Goal: Information Seeking & Learning: Learn about a topic

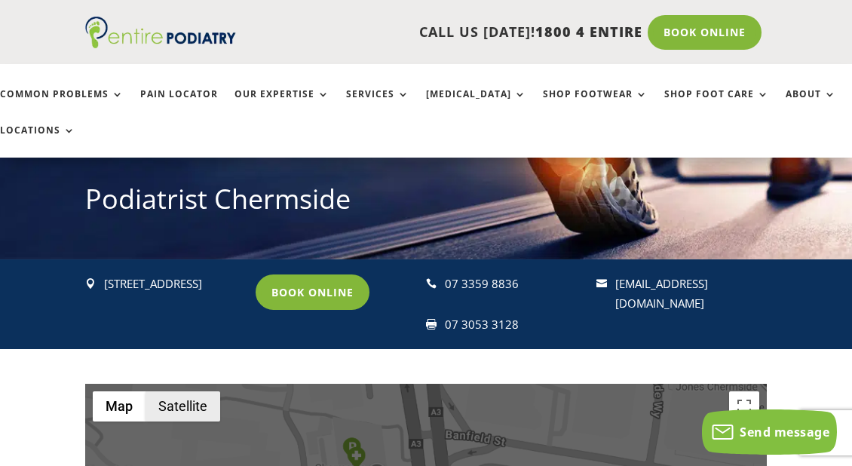
scroll to position [285, 0]
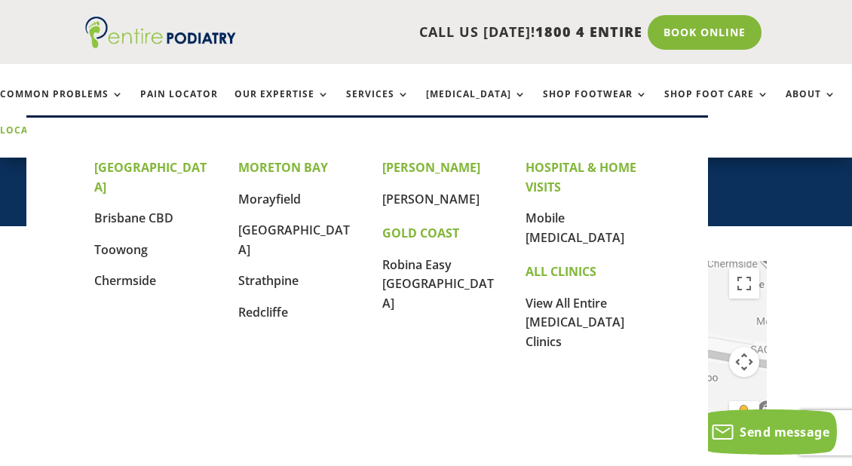
click at [23, 131] on link "Locations" at bounding box center [37, 141] width 75 height 32
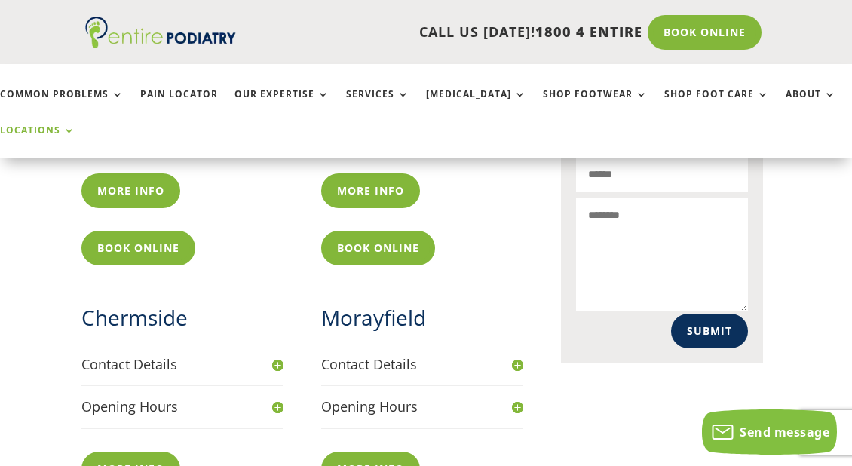
scroll to position [751, 4]
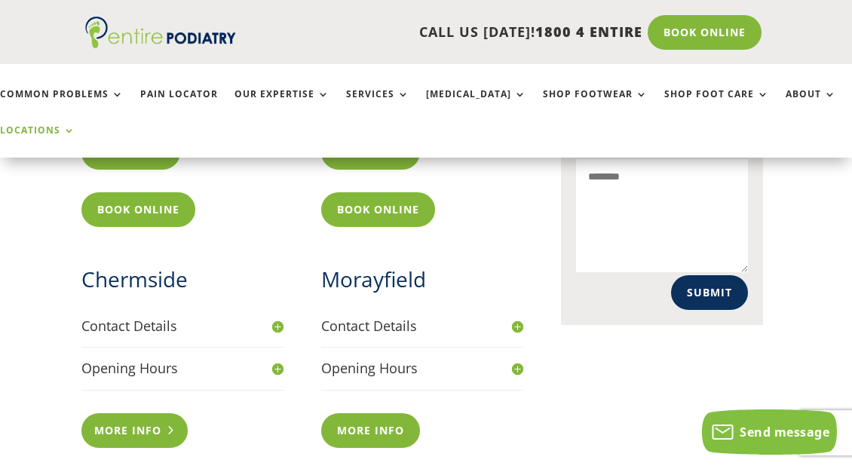
click at [149, 427] on link "More info" at bounding box center [134, 430] width 106 height 35
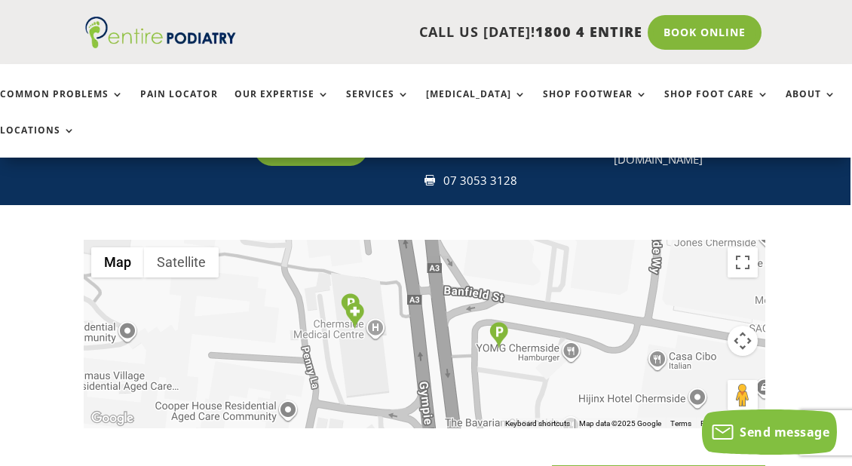
scroll to position [127, 2]
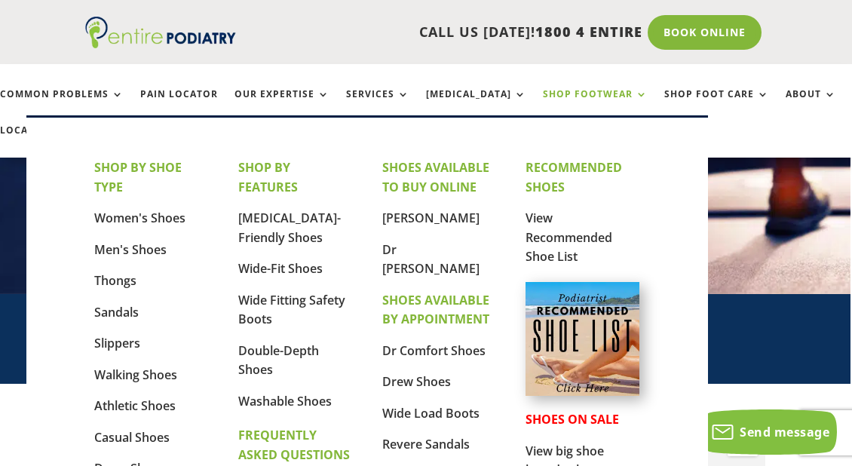
click at [545, 90] on link "Shop Footwear" at bounding box center [595, 105] width 105 height 32
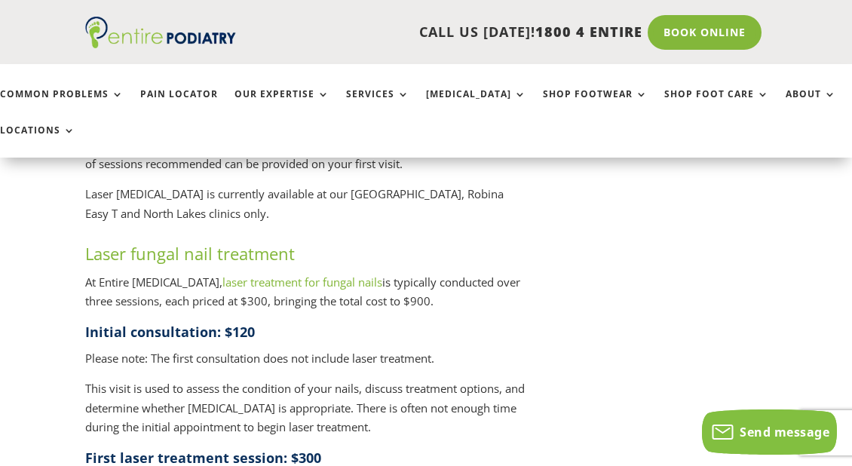
scroll to position [190, 5]
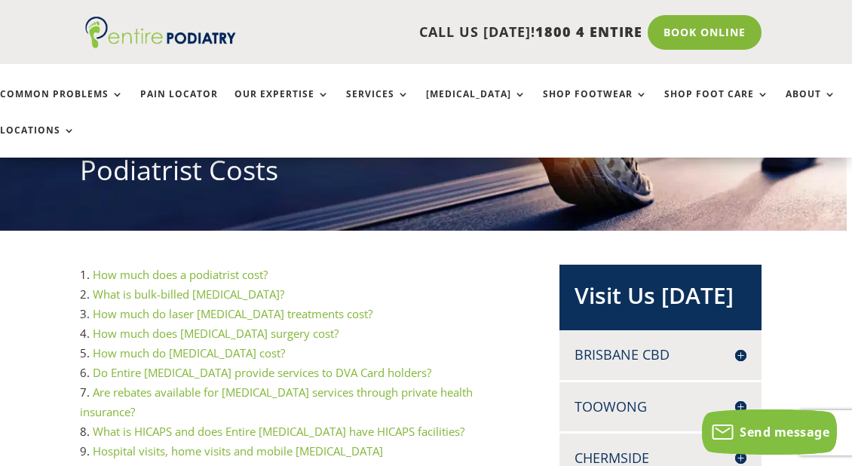
click at [263, 277] on link "How much does a podiatrist cost?" at bounding box center [180, 274] width 175 height 15
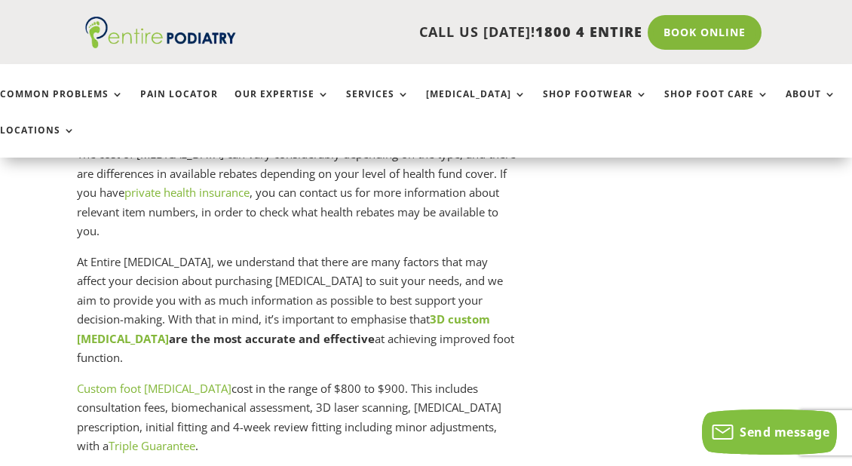
scroll to position [4190, 8]
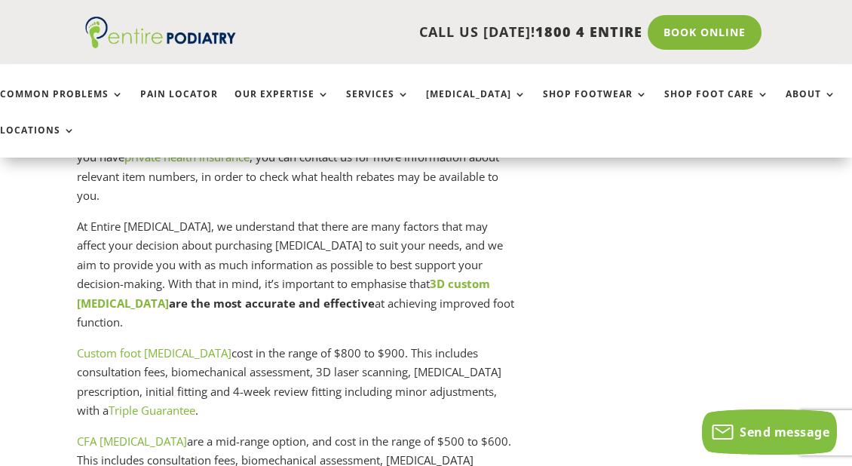
click at [121, 433] on link "CFA orthotics" at bounding box center [132, 440] width 110 height 15
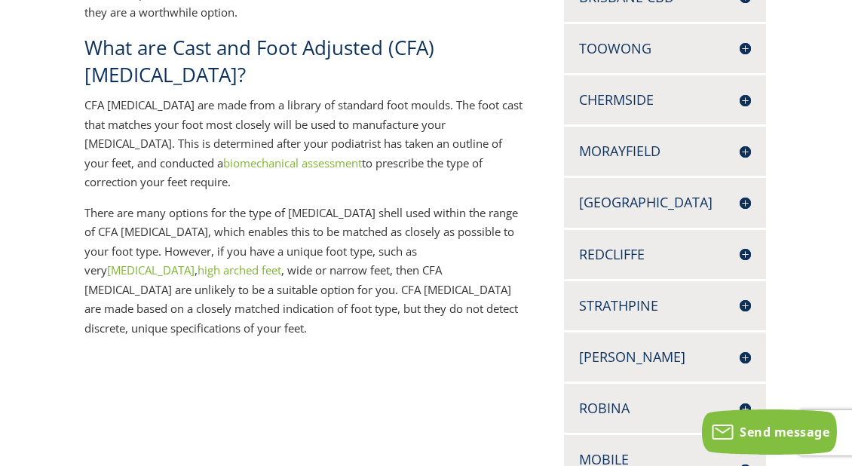
scroll to position [0, 1]
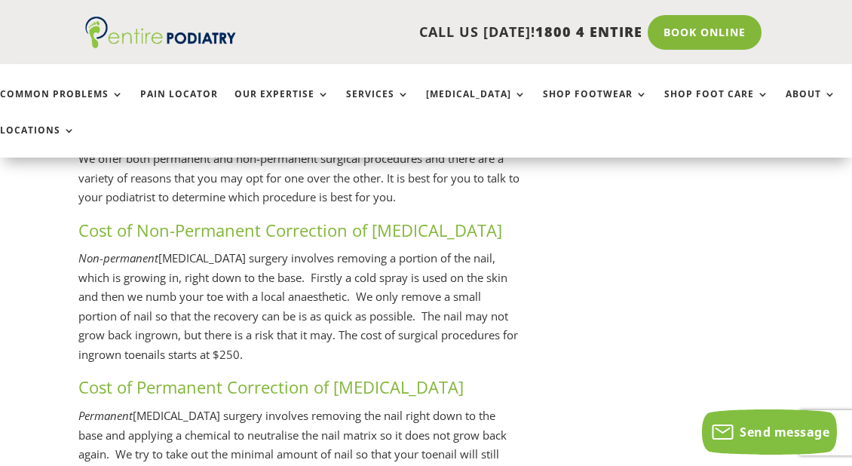
scroll to position [3390, 5]
